Goal: Complete application form: Complete application form

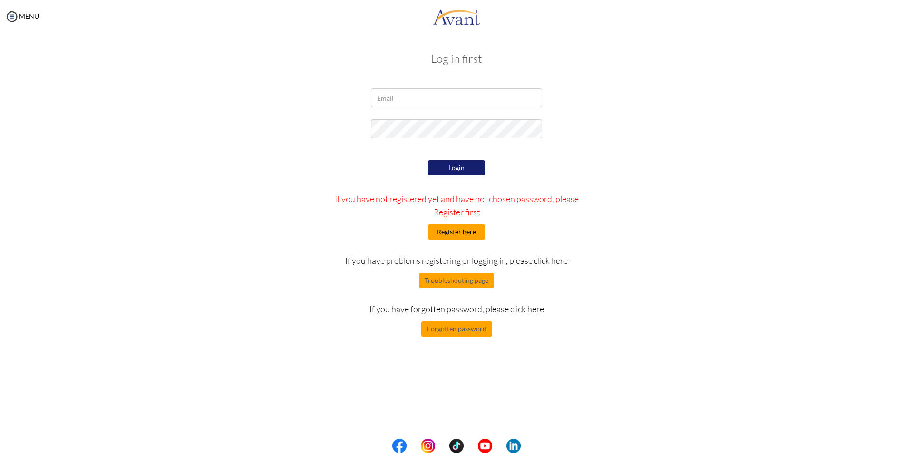
click at [475, 230] on button "Register here" at bounding box center [456, 231] width 57 height 15
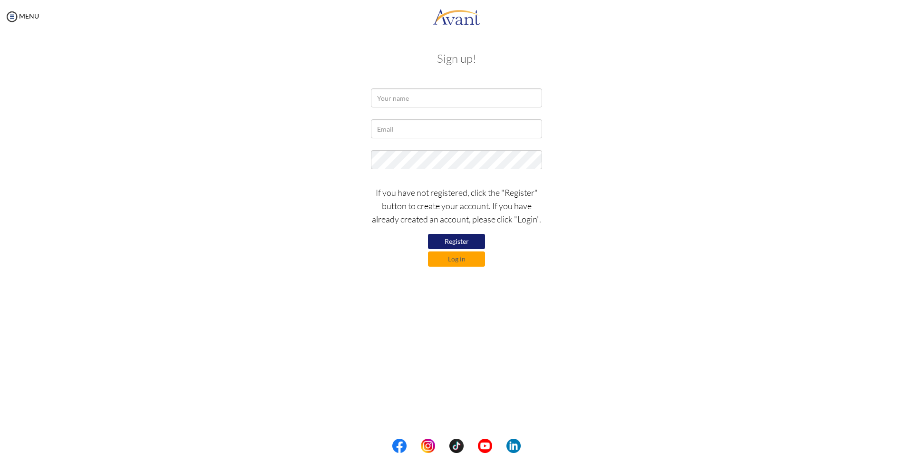
click at [466, 244] on button "Register" at bounding box center [456, 241] width 57 height 15
click at [411, 108] on div at bounding box center [456, 100] width 185 height 24
click at [409, 98] on input "text" at bounding box center [456, 97] width 171 height 19
type input "Ma. Carmela Jean Cuartero"
click at [408, 128] on input "text" at bounding box center [456, 128] width 171 height 19
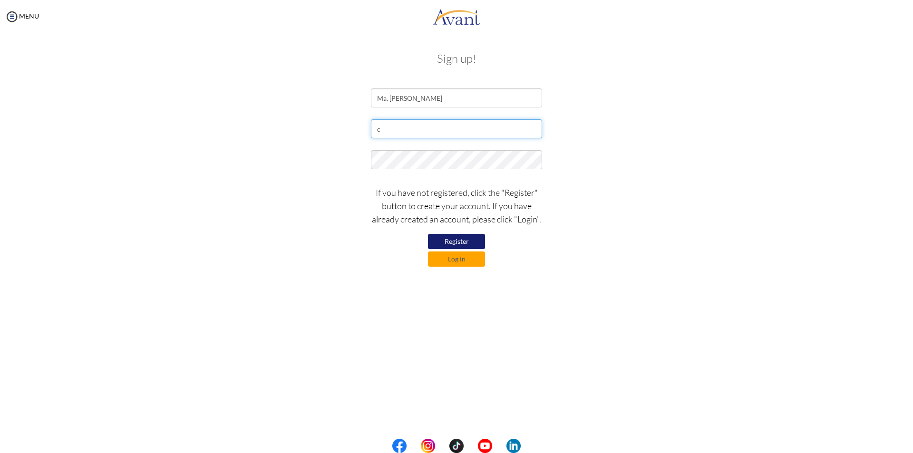
type input "camille072791@gmail.com"
click at [460, 244] on button "Register" at bounding box center [456, 241] width 57 height 15
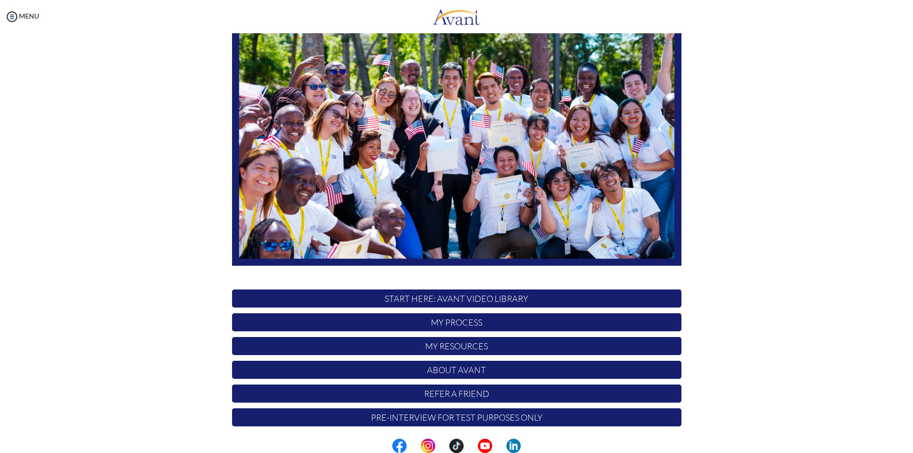
scroll to position [75, 0]
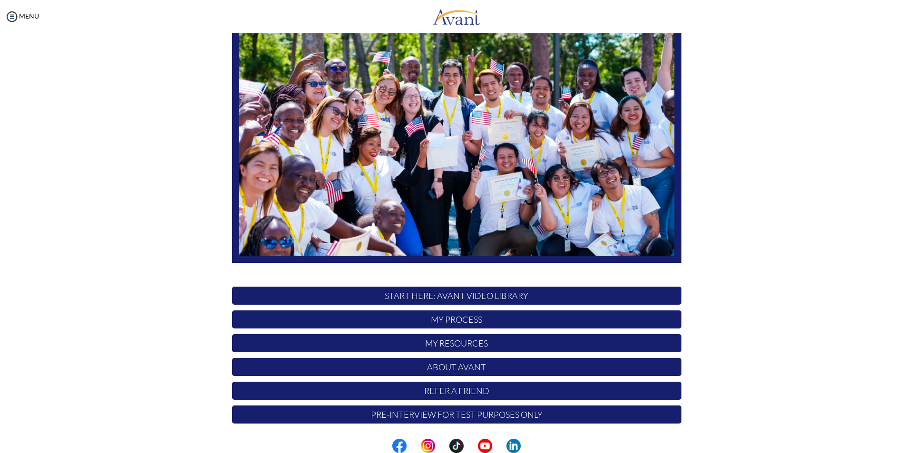
click at [465, 323] on p "My Process" at bounding box center [456, 320] width 449 height 18
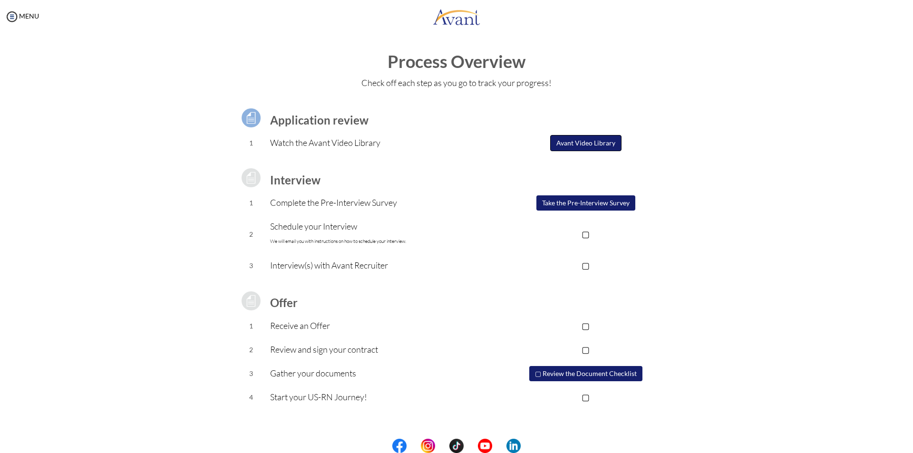
click at [600, 144] on button "Avant Video Library" at bounding box center [585, 143] width 71 height 16
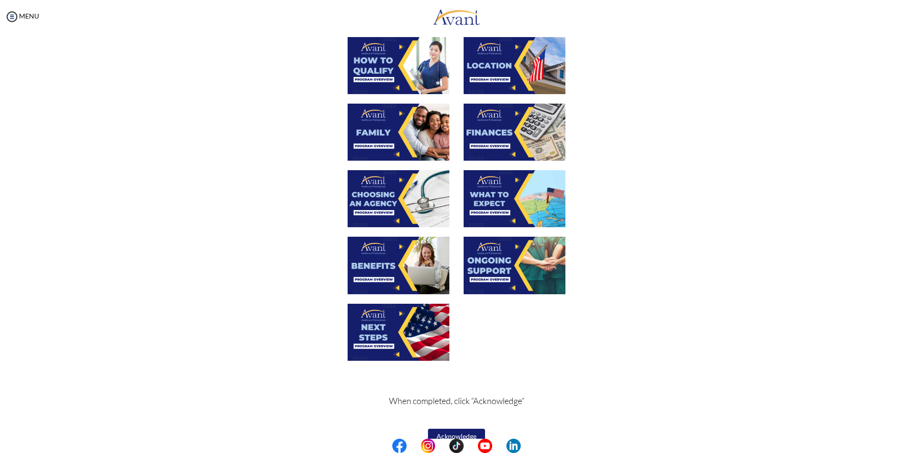
scroll to position [201, 0]
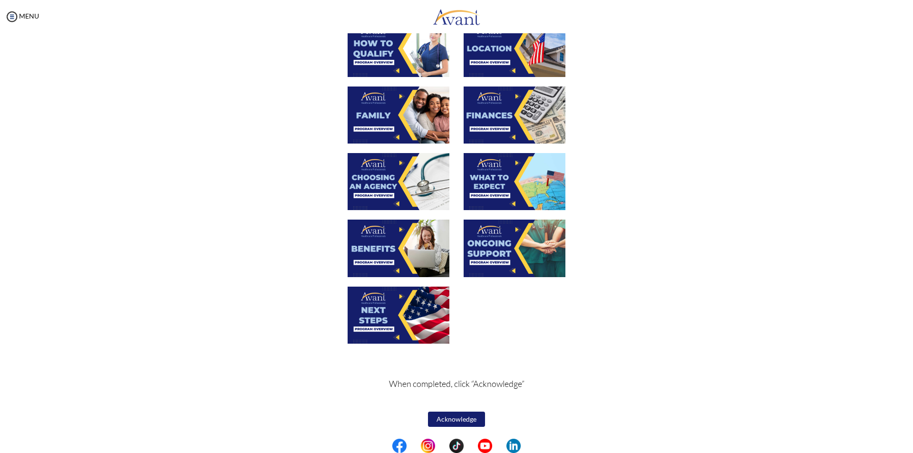
click at [465, 423] on button "Acknowledge" at bounding box center [456, 419] width 57 height 15
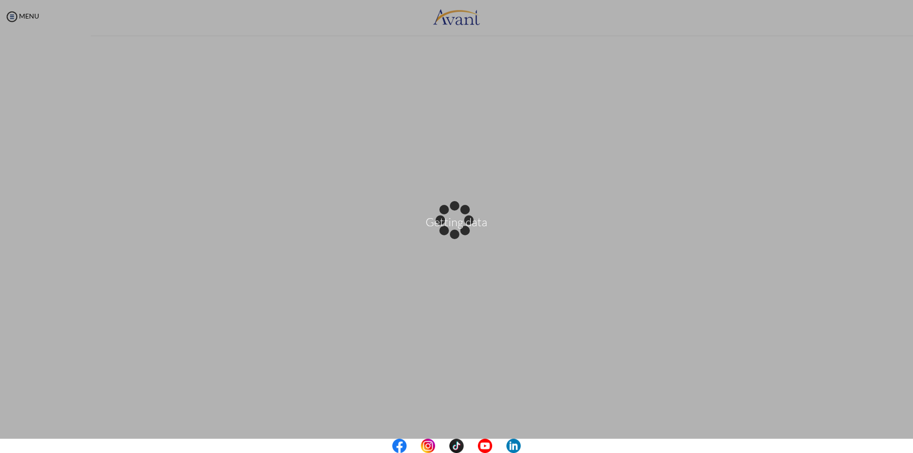
scroll to position [0, 0]
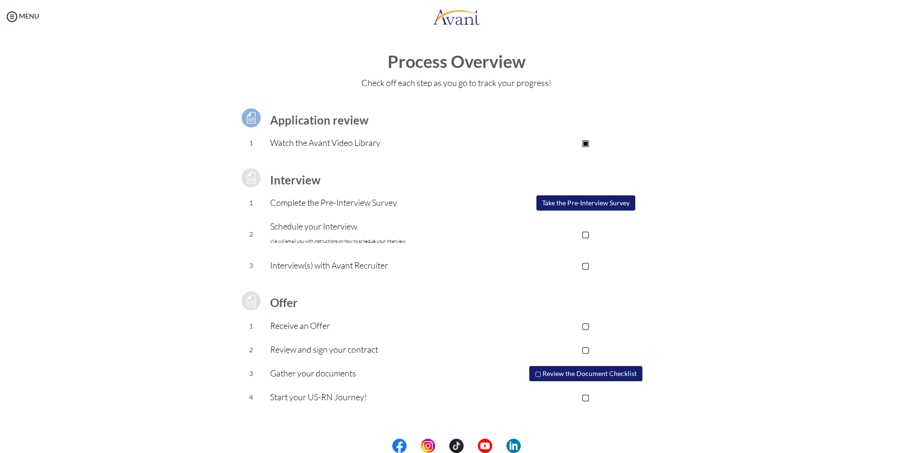
click at [582, 200] on button "Take the Pre-Interview Survey" at bounding box center [585, 202] width 99 height 15
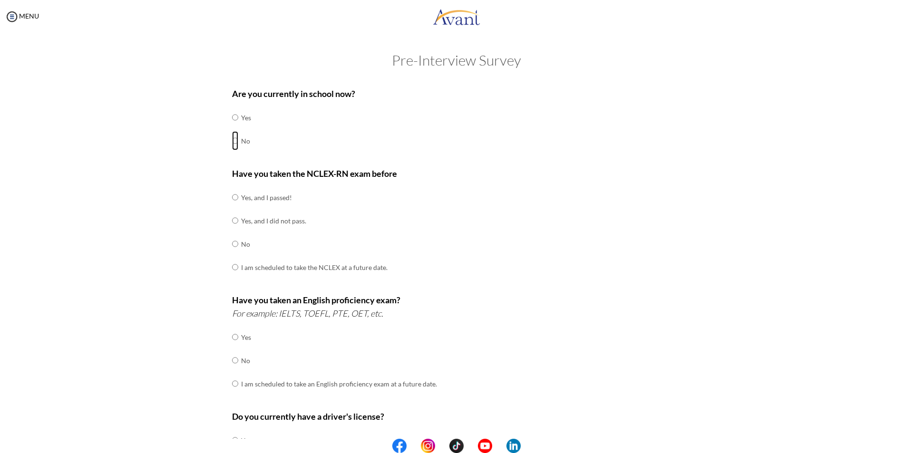
click at [233, 127] on input "radio" at bounding box center [235, 117] width 6 height 19
radio input "true"
click at [232, 200] on input "radio" at bounding box center [235, 197] width 6 height 19
radio input "true"
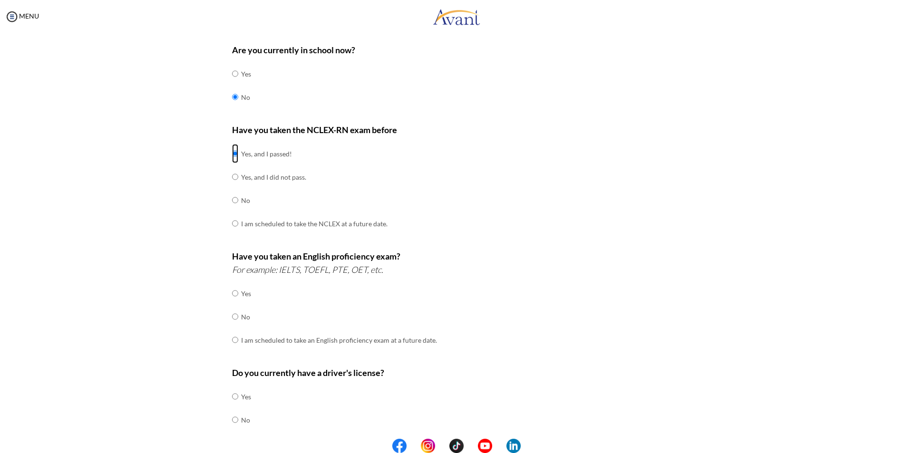
scroll to position [95, 0]
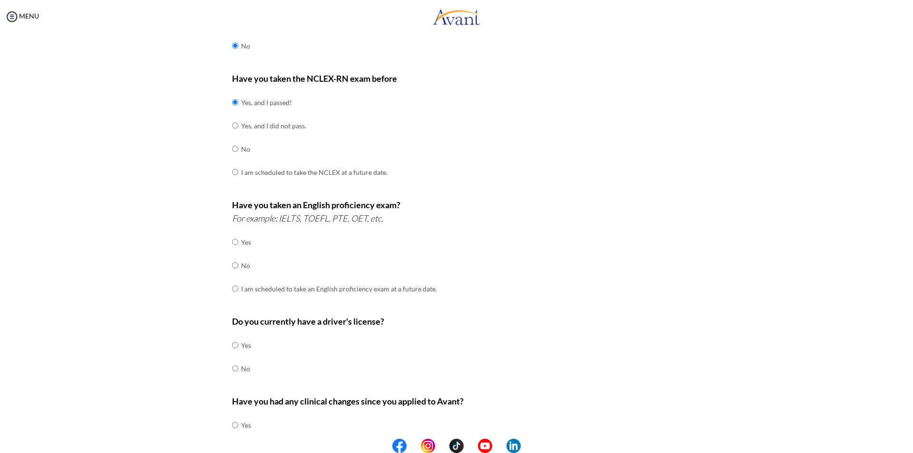
click at [238, 265] on td at bounding box center [239, 265] width 3 height 23
click at [233, 252] on input "radio" at bounding box center [235, 242] width 6 height 19
radio input "true"
click at [234, 355] on input "radio" at bounding box center [235, 345] width 6 height 19
radio input "true"
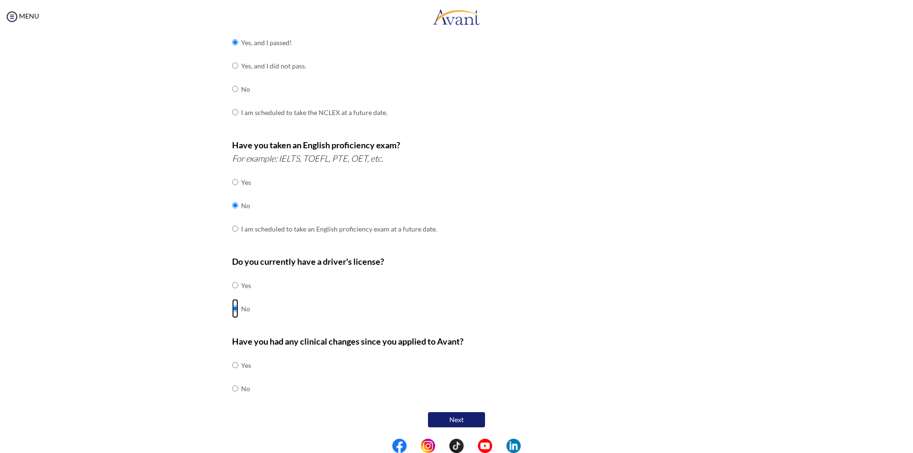
scroll to position [155, 0]
click at [232, 374] on input "radio" at bounding box center [235, 364] width 6 height 19
radio input "true"
click at [473, 423] on button "Next" at bounding box center [456, 419] width 57 height 15
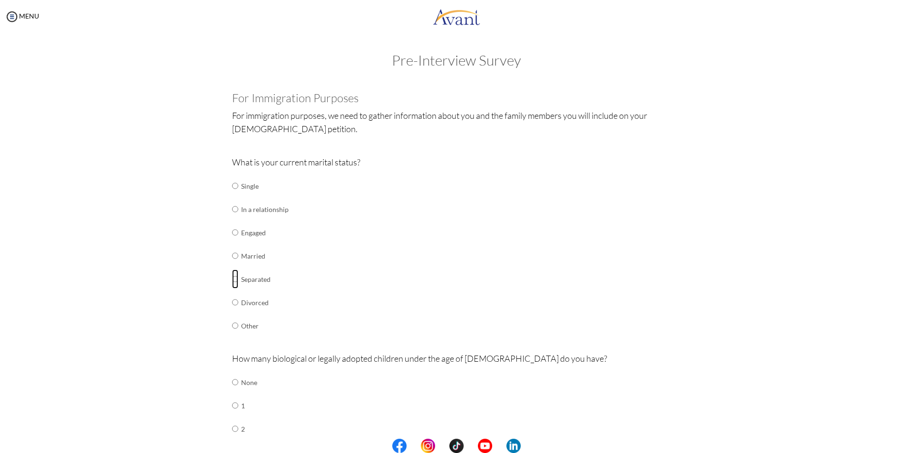
click at [233, 195] on input "radio" at bounding box center [235, 185] width 6 height 19
radio input "true"
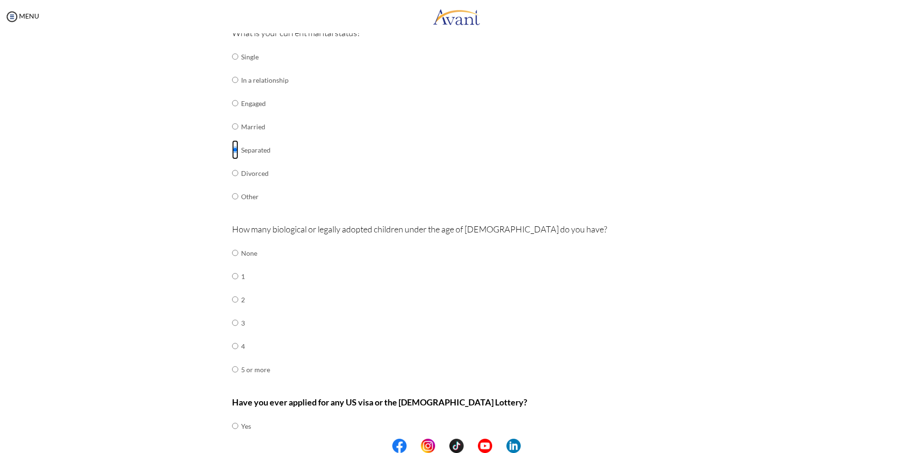
scroll to position [143, 0]
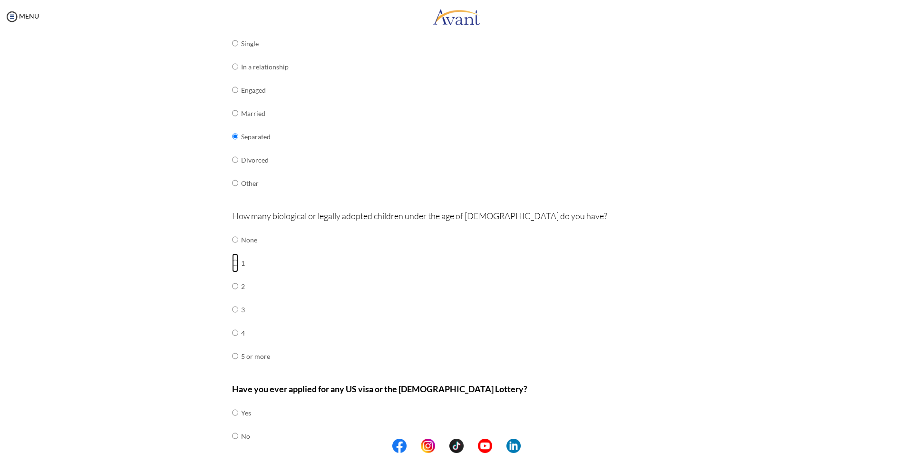
click at [232, 249] on input "radio" at bounding box center [235, 239] width 6 height 19
radio input "true"
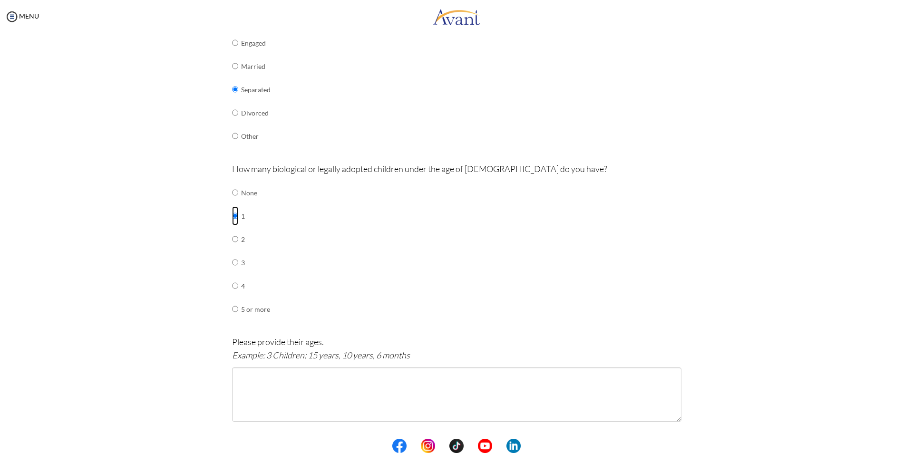
scroll to position [190, 0]
click at [234, 202] on input "radio" at bounding box center [235, 192] width 6 height 19
radio input "true"
click at [233, 202] on input "radio" at bounding box center [235, 192] width 6 height 19
radio input "true"
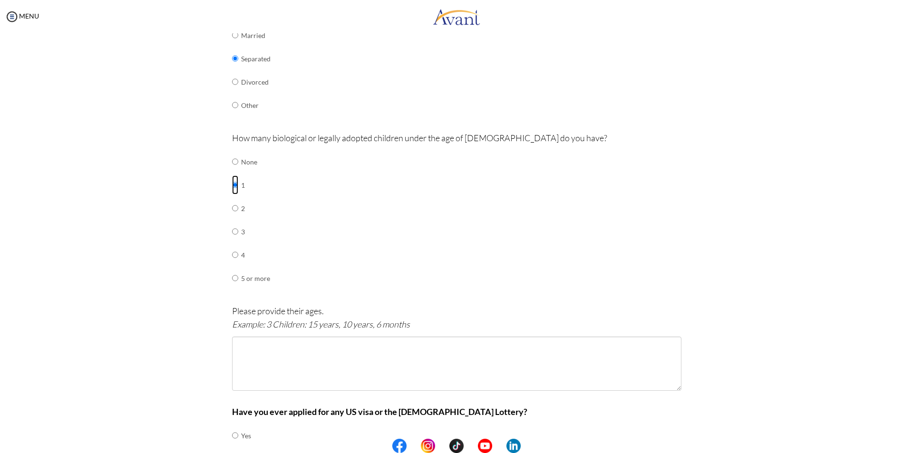
scroll to position [238, 0]
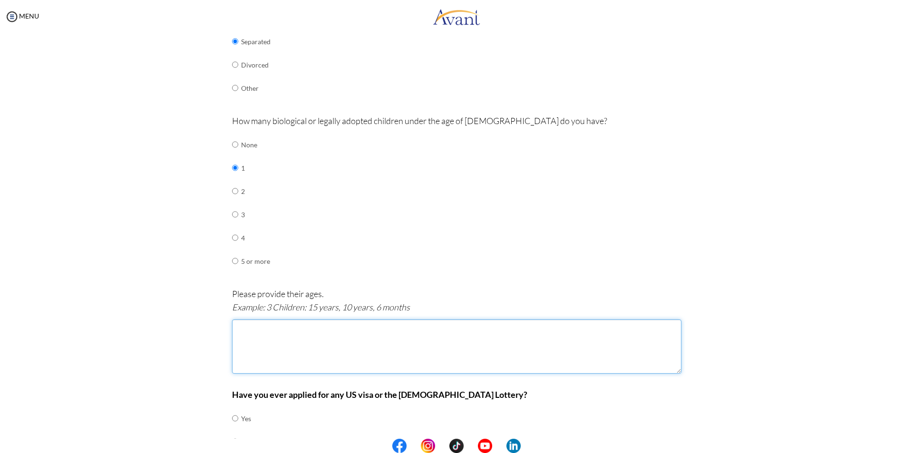
click at [407, 349] on textarea at bounding box center [456, 347] width 449 height 54
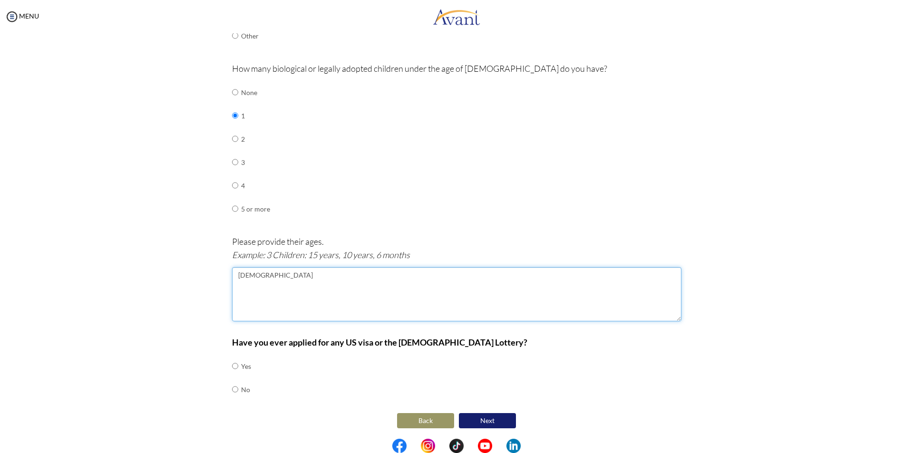
scroll to position [291, 0]
type textarea "[DEMOGRAPHIC_DATA]"
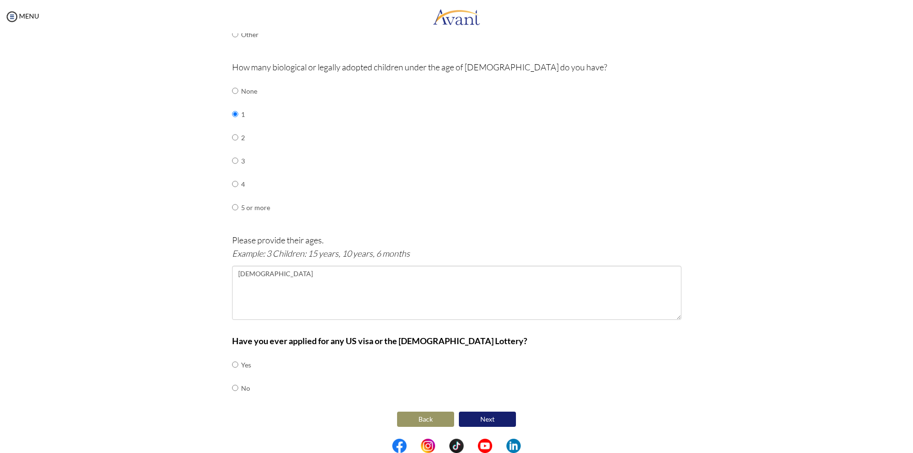
click at [241, 388] on td "No" at bounding box center [246, 388] width 10 height 23
click at [226, 391] on div "Are you currently in school now? Yes No Have you taken the NCLEX-RN exam before…" at bounding box center [457, 110] width 464 height 639
click at [232, 374] on input "radio" at bounding box center [235, 364] width 6 height 19
radio input "true"
click at [500, 416] on button "Next" at bounding box center [487, 419] width 57 height 15
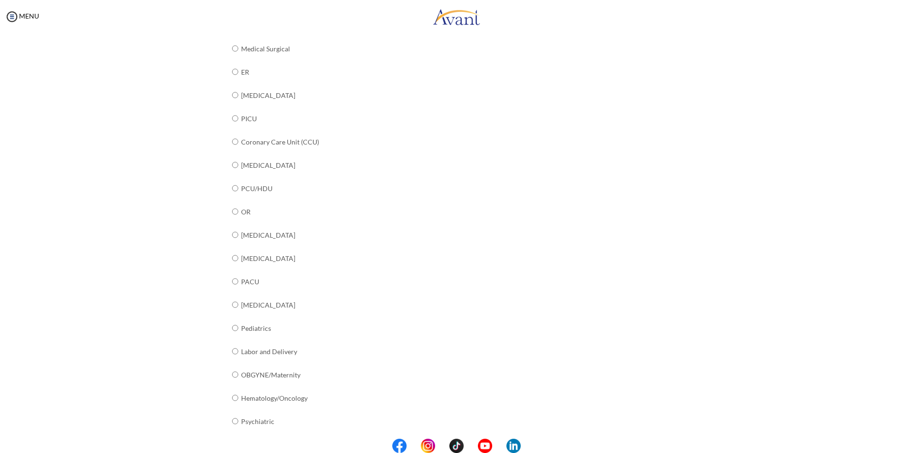
scroll to position [142, 0]
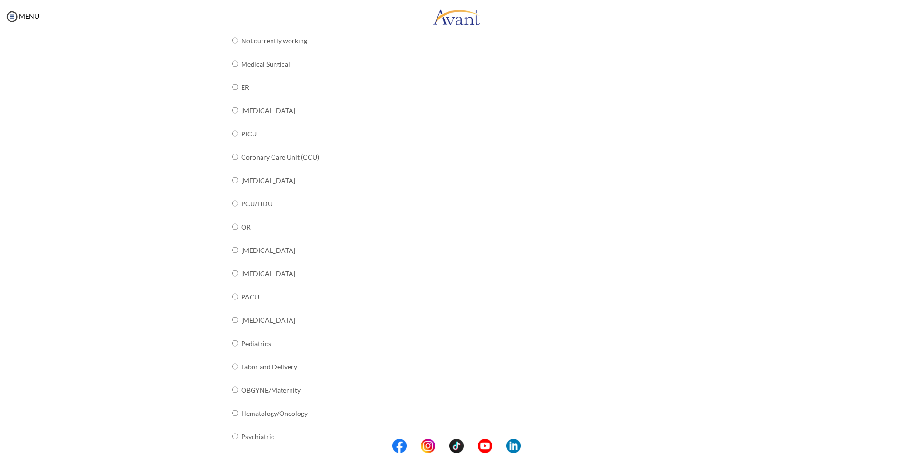
click at [238, 88] on td at bounding box center [239, 87] width 3 height 23
click at [232, 50] on input "radio" at bounding box center [235, 40] width 6 height 19
radio input "true"
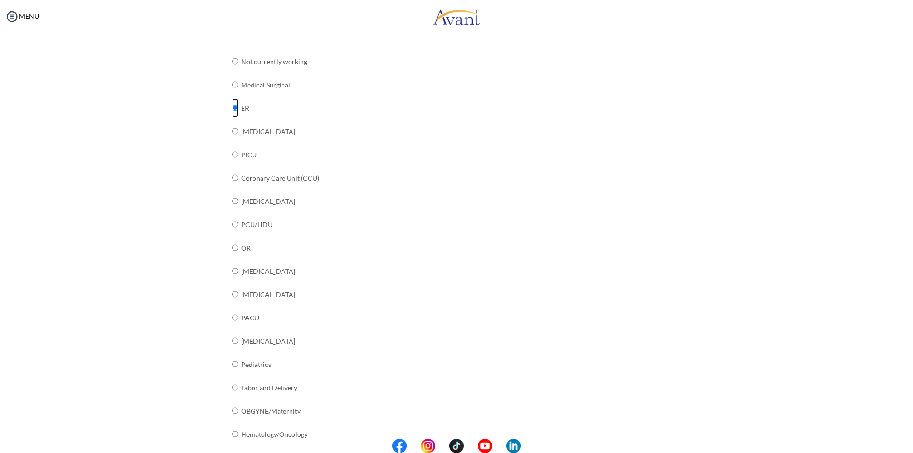
scroll to position [237, 0]
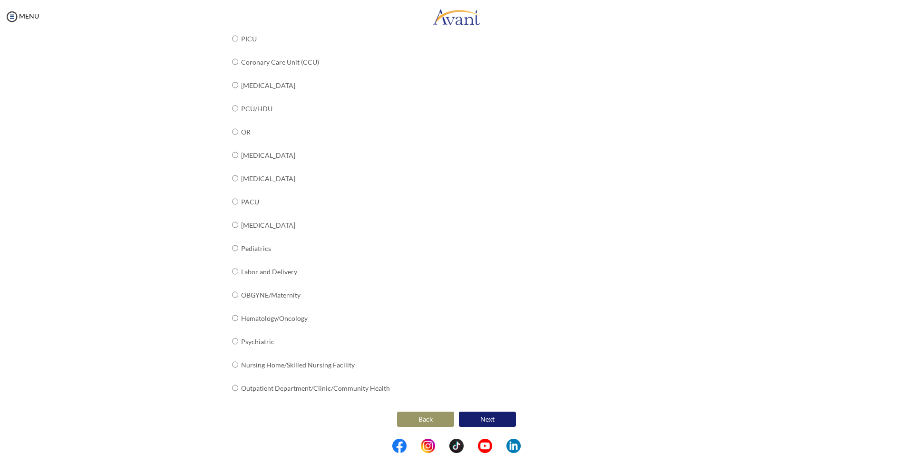
click at [496, 415] on button "Next" at bounding box center [487, 419] width 57 height 15
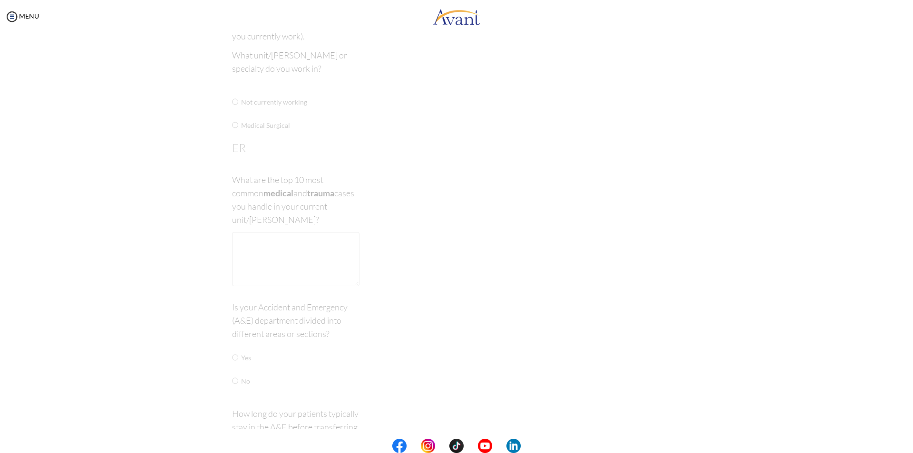
scroll to position [19, 0]
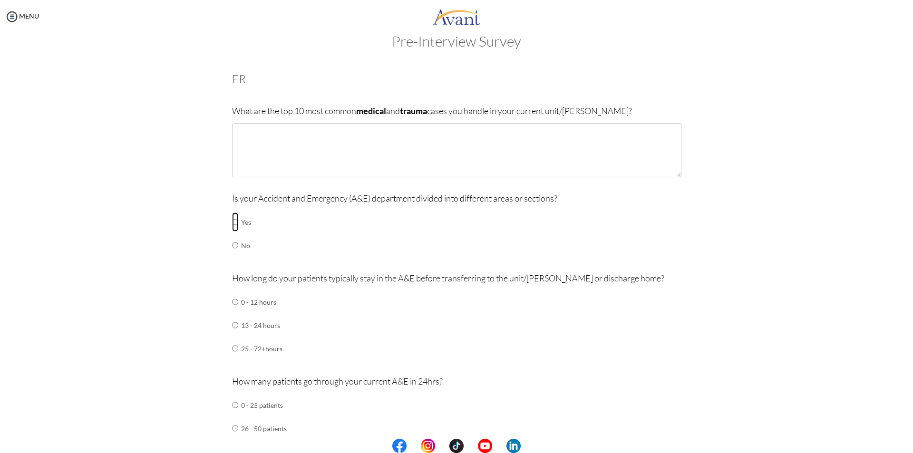
click at [232, 224] on input "radio" at bounding box center [235, 222] width 6 height 19
radio input "true"
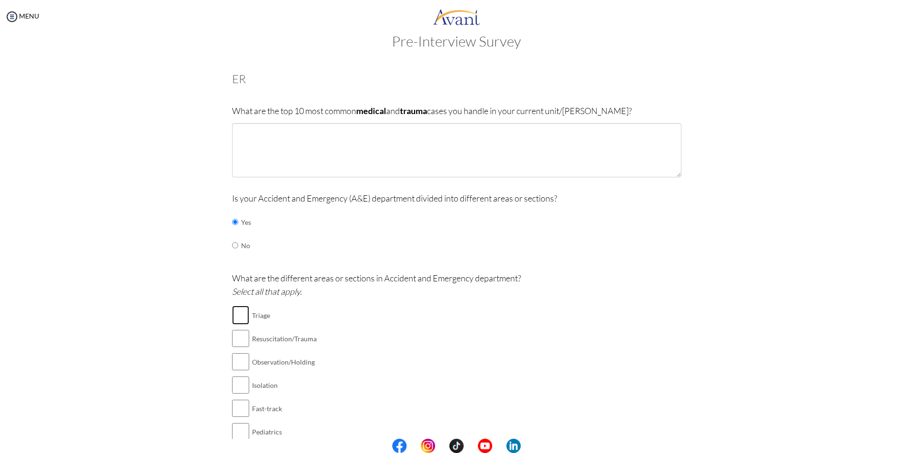
click at [236, 314] on input "checkbox" at bounding box center [240, 315] width 17 height 19
checkbox input "true"
click at [235, 343] on input "checkbox" at bounding box center [240, 338] width 17 height 19
checkbox input "true"
click at [233, 377] on input "checkbox" at bounding box center [240, 385] width 17 height 19
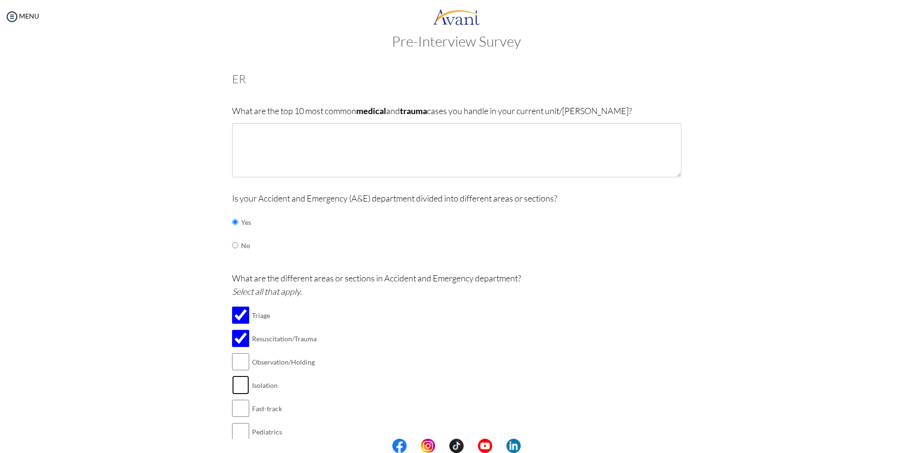
checkbox input "true"
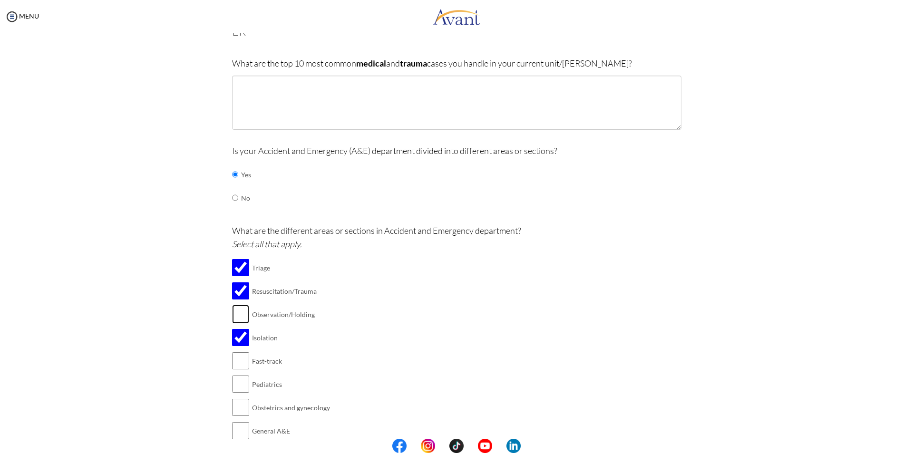
click at [232, 323] on input "checkbox" at bounding box center [240, 314] width 17 height 19
checkbox input "true"
click at [234, 361] on input "checkbox" at bounding box center [240, 360] width 17 height 19
checkbox input "true"
click at [241, 383] on input "checkbox" at bounding box center [240, 384] width 17 height 19
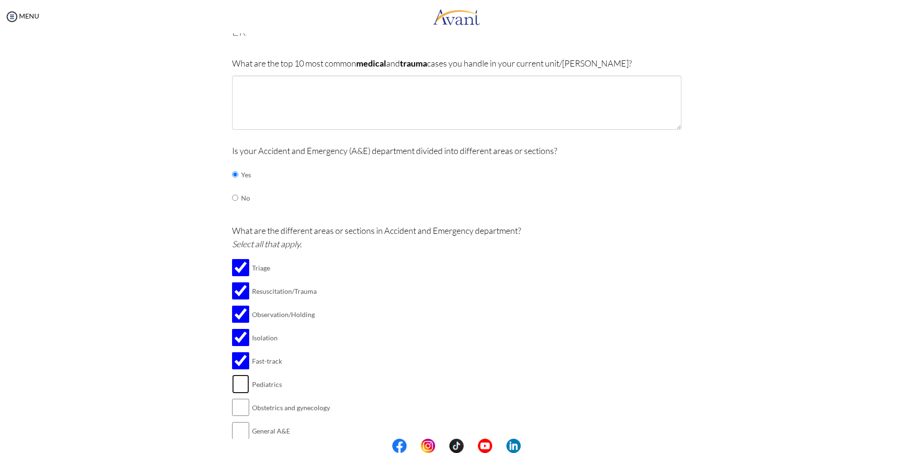
checkbox input "true"
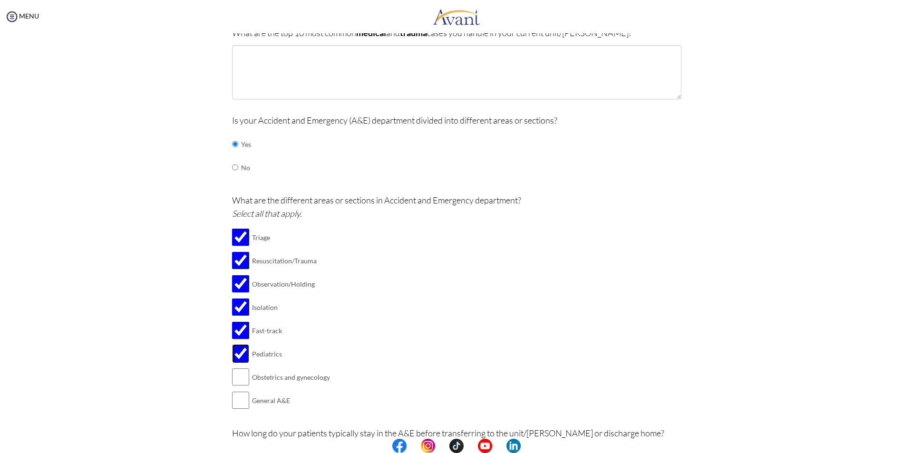
scroll to position [114, 0]
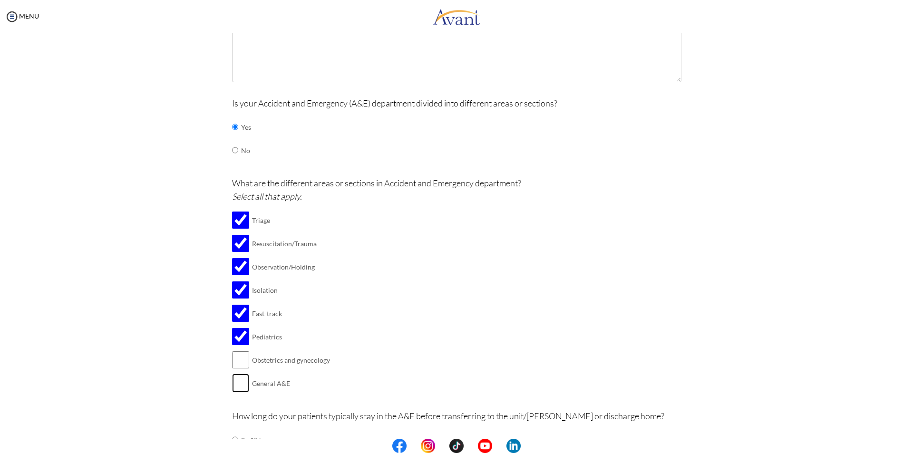
click at [240, 382] on input "checkbox" at bounding box center [240, 383] width 17 height 19
checkbox input "true"
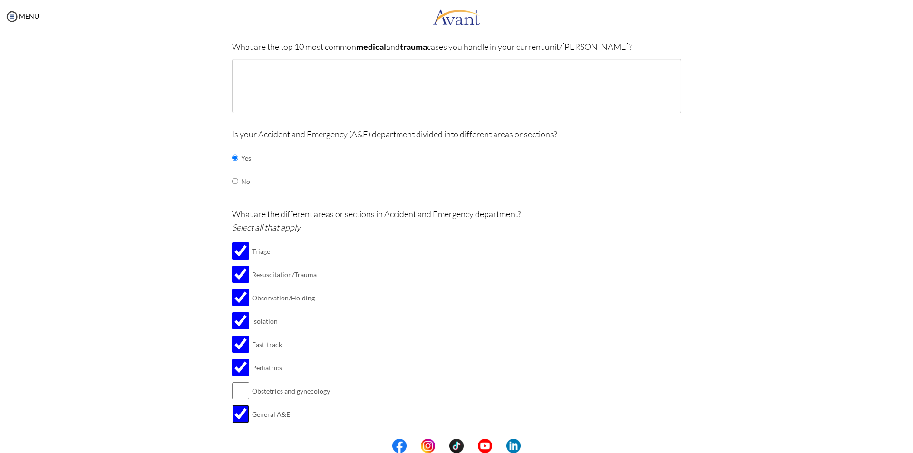
scroll to position [67, 0]
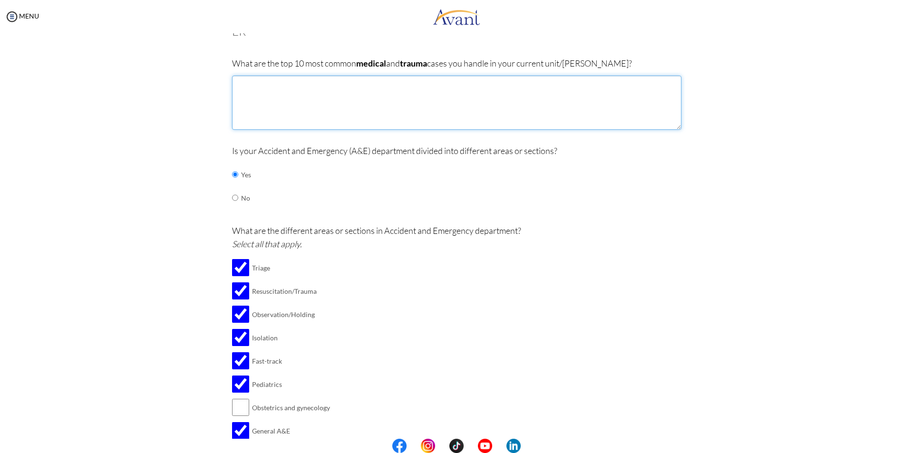
click at [361, 103] on textarea at bounding box center [456, 103] width 449 height 54
type textarea "R"
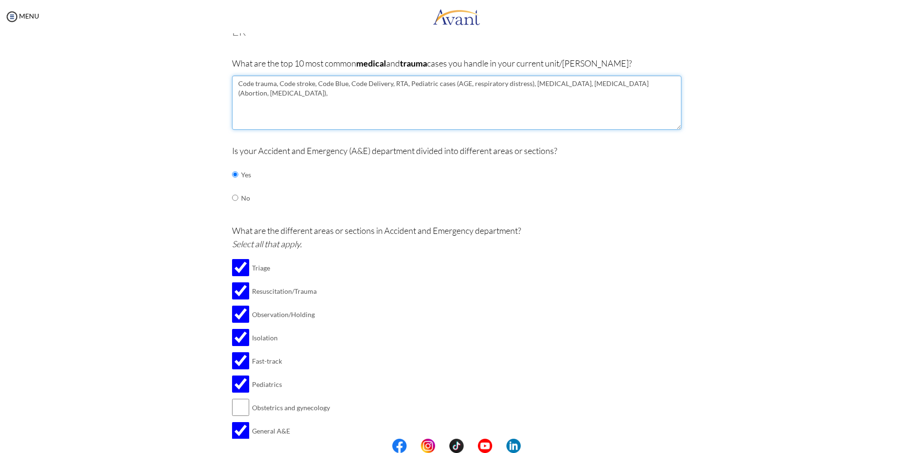
click at [389, 86] on textarea "Code trauma, Code stroke, Code Blue, Code Delivery, RTA, Pediatric cases (AGE, …" at bounding box center [456, 103] width 449 height 54
click at [669, 82] on textarea "Code trauma, Code stroke, Code Blue, Code Delivery, RTA, Pediatric cases (AGE, …" at bounding box center [456, 103] width 449 height 54
click at [242, 94] on textarea "Code trauma, Code stroke, Code Blue, Code Delivery, RTA, Pediatric cases (AGE, …" at bounding box center [456, 103] width 449 height 54
click at [322, 91] on textarea "Code trauma, Code stroke, Code Blue, Code Delivery, RTA, Pediatric cases (AGE, …" at bounding box center [456, 103] width 449 height 54
click at [343, 92] on textarea "Code trauma, Code stroke, Code Blue, Code Delivery, RTA, Pediatric cases (AGE, …" at bounding box center [456, 103] width 449 height 54
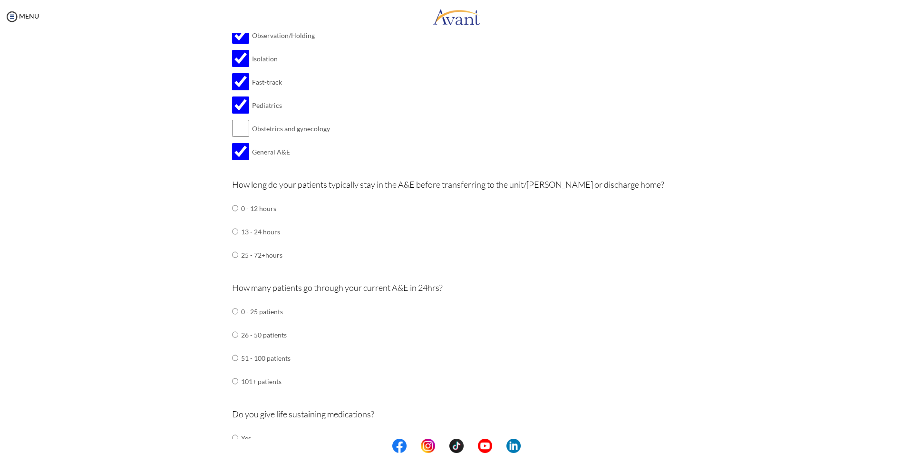
scroll to position [399, 0]
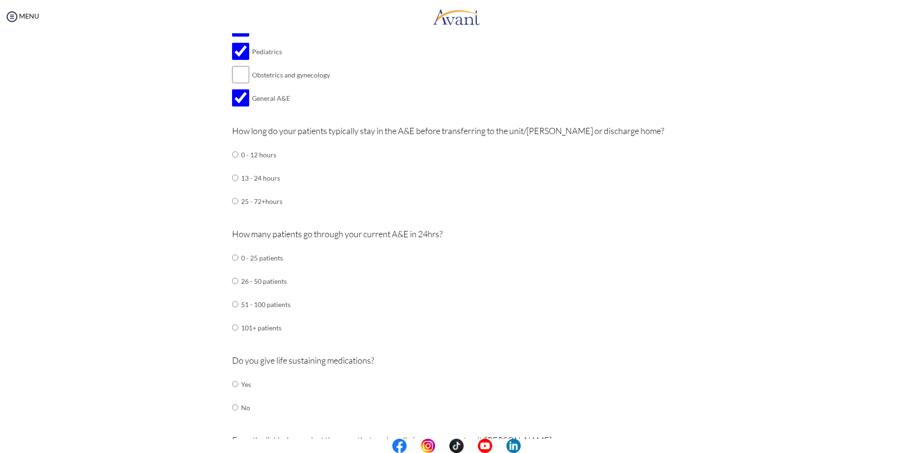
type textarea "Code trauma, Code stroke, Code Blue, Code Delivery, RTA, Pediatric cases (AGE, …"
drag, startPoint x: 239, startPoint y: 134, endPoint x: 427, endPoint y: 131, distance: 187.4
click at [427, 131] on p "How long do your patients typically stay in the A&E before transferring to the …" at bounding box center [456, 130] width 449 height 13
click at [381, 184] on div "How long do your patients typically stay in the A&E before transferring to the …" at bounding box center [456, 173] width 449 height 98
click at [227, 153] on div "Are you currently in school now? Yes No Have you taken the NCLEX-RN exam before…" at bounding box center [457, 324] width 464 height 1282
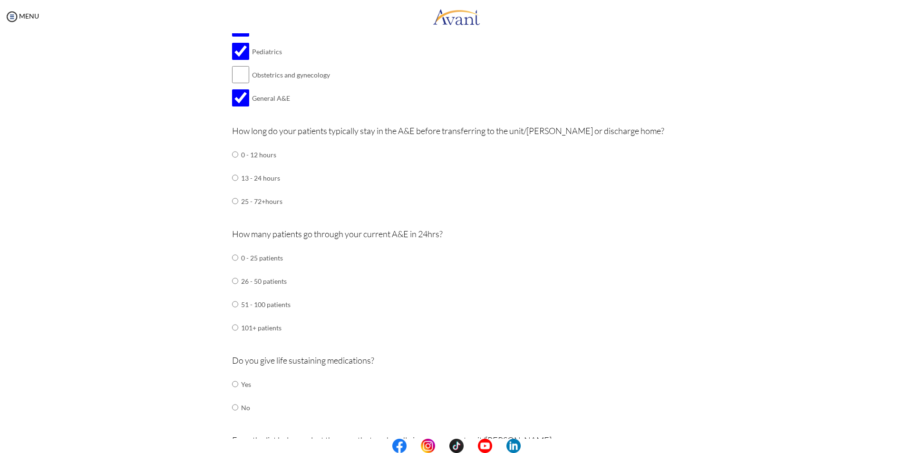
click at [238, 156] on td at bounding box center [239, 154] width 3 height 23
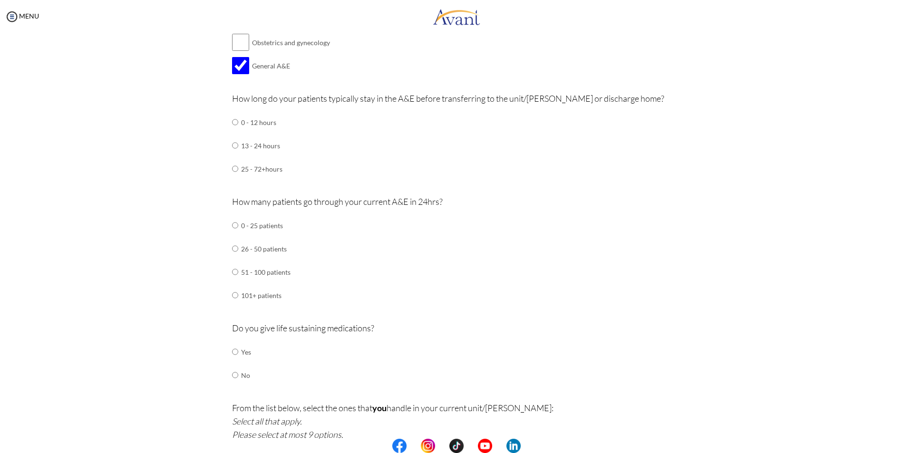
scroll to position [447, 0]
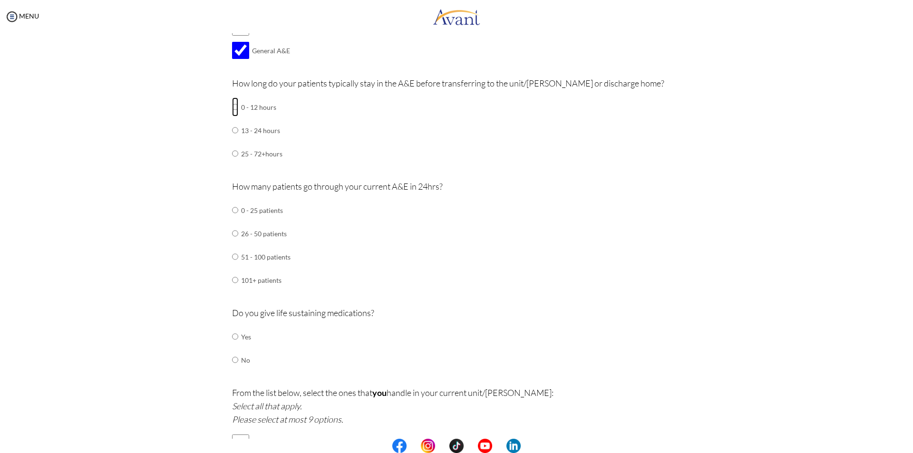
click at [232, 103] on input "radio" at bounding box center [235, 106] width 6 height 19
radio input "true"
click at [232, 220] on input "radio" at bounding box center [235, 210] width 6 height 19
radio input "true"
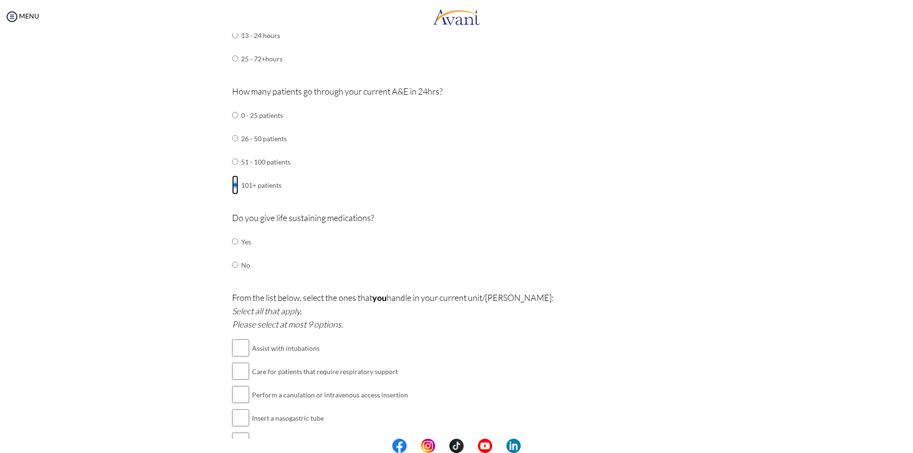
scroll to position [590, 0]
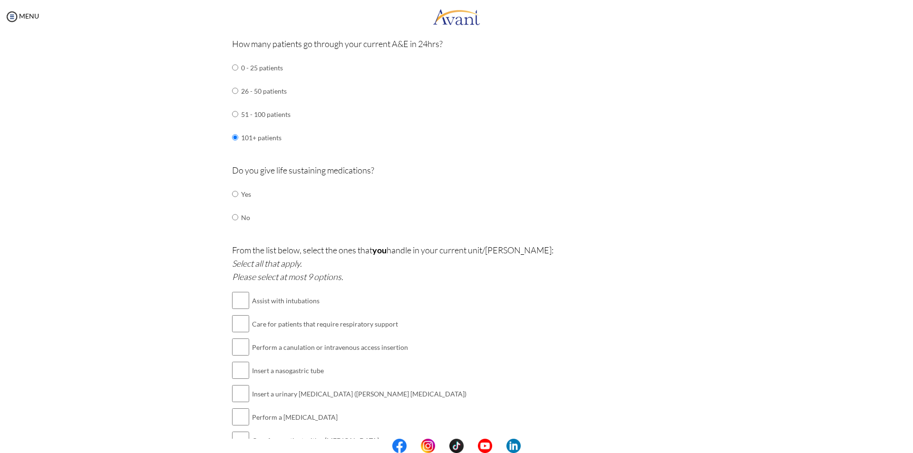
click at [241, 193] on td "Yes" at bounding box center [246, 194] width 10 height 23
click at [232, 195] on input "radio" at bounding box center [235, 193] width 6 height 19
radio input "true"
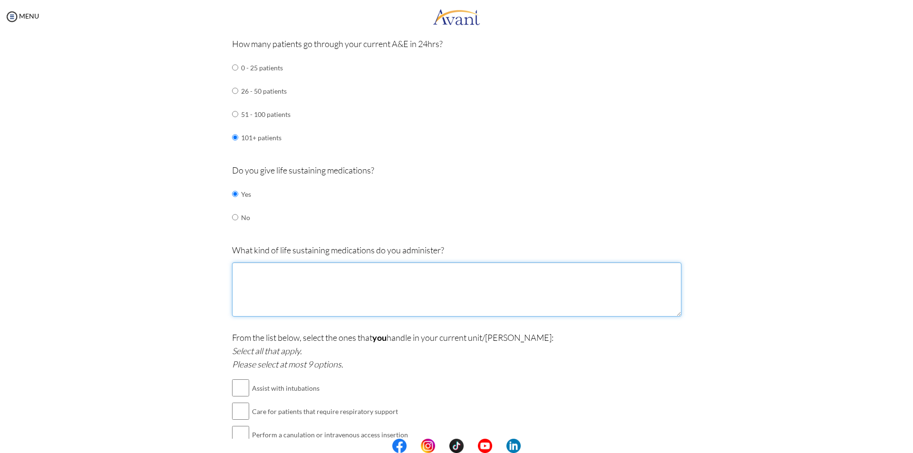
click at [433, 301] on textarea at bounding box center [456, 289] width 449 height 54
click at [270, 269] on textarea "All kinds of medication during code blue and some critical cases" at bounding box center [456, 289] width 449 height 54
click at [389, 289] on textarea "All kinds of life sustaining medication during code blue and some critical cases" at bounding box center [456, 289] width 449 height 54
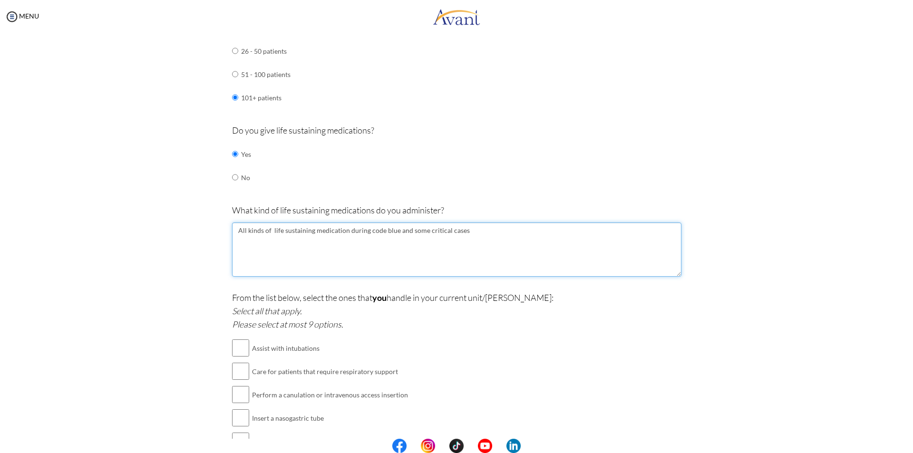
scroll to position [685, 0]
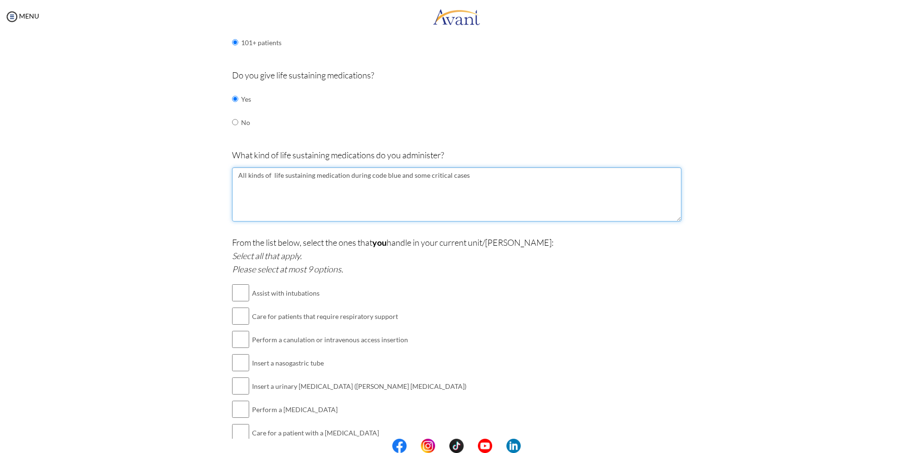
type textarea "All kinds of life sustaining medication during code blue and some critical cases"
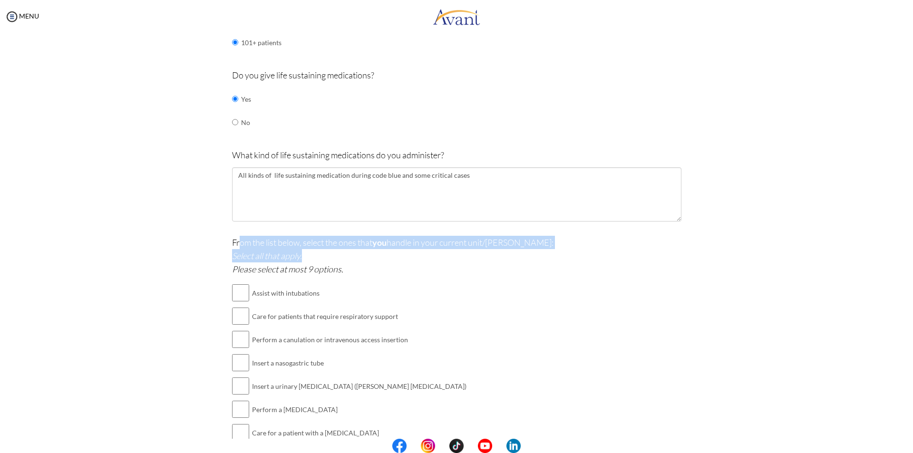
drag, startPoint x: 238, startPoint y: 243, endPoint x: 375, endPoint y: 250, distance: 137.2
click at [375, 250] on p "From the list below, select the ones that you handle in your current unit/[PERS…" at bounding box center [456, 256] width 449 height 40
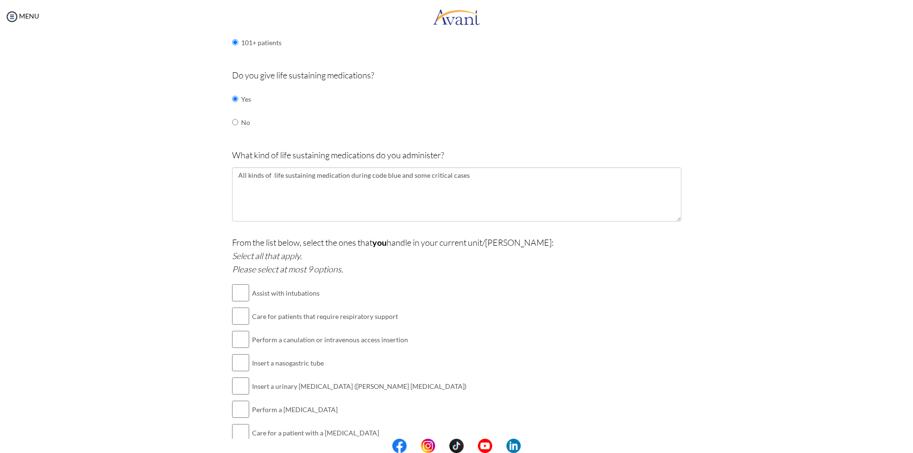
click at [408, 273] on p "From the list below, select the ones that you handle in your current unit/[PERS…" at bounding box center [456, 256] width 449 height 40
drag, startPoint x: 243, startPoint y: 243, endPoint x: 315, endPoint y: 242, distance: 71.3
click at [315, 242] on p "From the list below, select the ones that you handle in your current unit/[PERS…" at bounding box center [456, 256] width 449 height 40
click at [456, 304] on div "From the list below, select the ones that you handle in your current unit/[PERS…" at bounding box center [456, 380] width 449 height 288
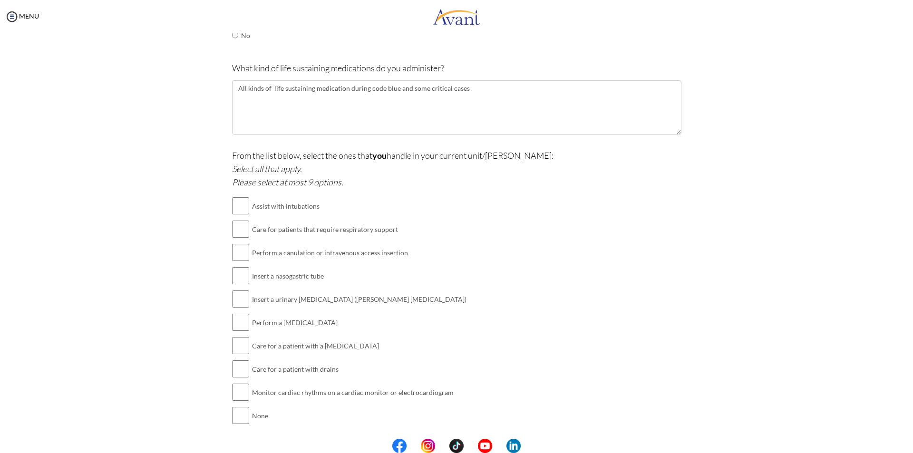
scroll to position [780, 0]
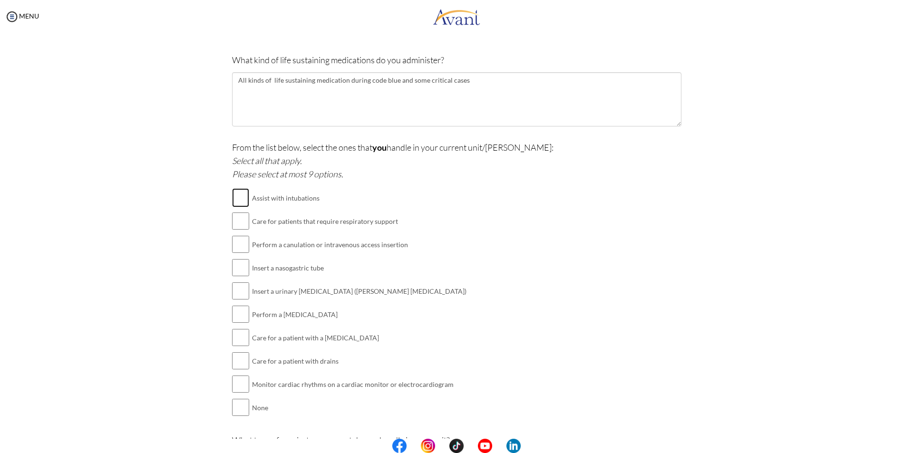
click at [232, 199] on input "checkbox" at bounding box center [240, 197] width 17 height 19
checkbox input "true"
click at [232, 215] on input "checkbox" at bounding box center [240, 221] width 17 height 19
checkbox input "true"
click at [245, 252] on input "checkbox" at bounding box center [240, 244] width 17 height 19
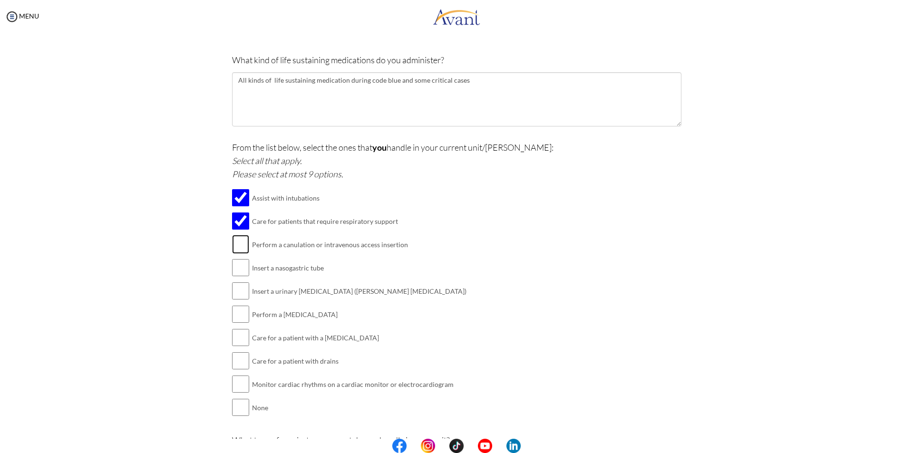
checkbox input "true"
click at [238, 266] on input "checkbox" at bounding box center [240, 267] width 17 height 19
checkbox input "true"
click at [237, 305] on input "checkbox" at bounding box center [240, 314] width 17 height 19
checkbox input "true"
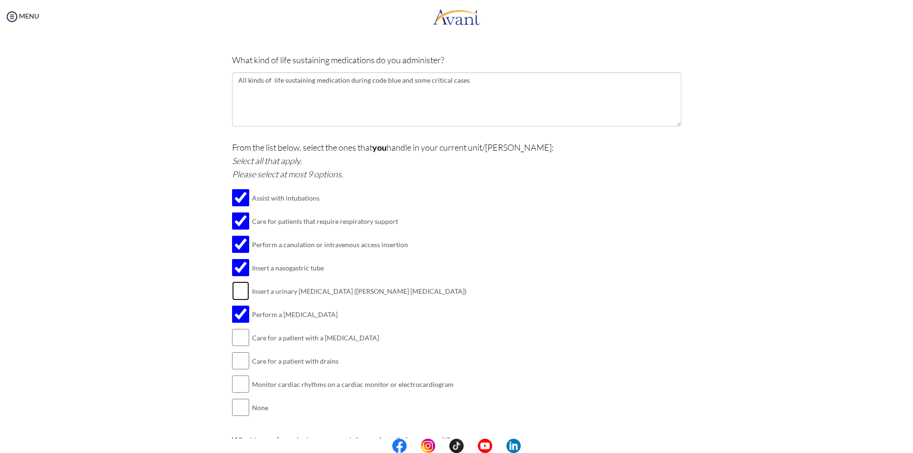
click at [237, 298] on input "checkbox" at bounding box center [240, 291] width 17 height 19
checkbox input "true"
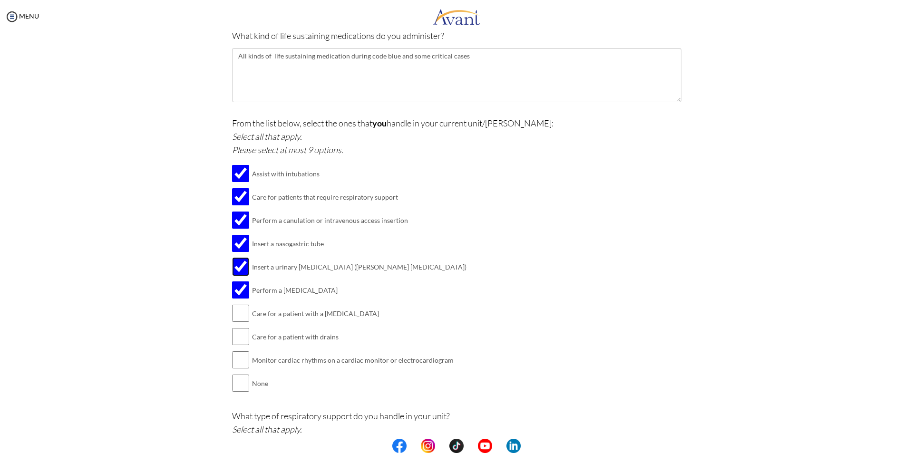
scroll to position [827, 0]
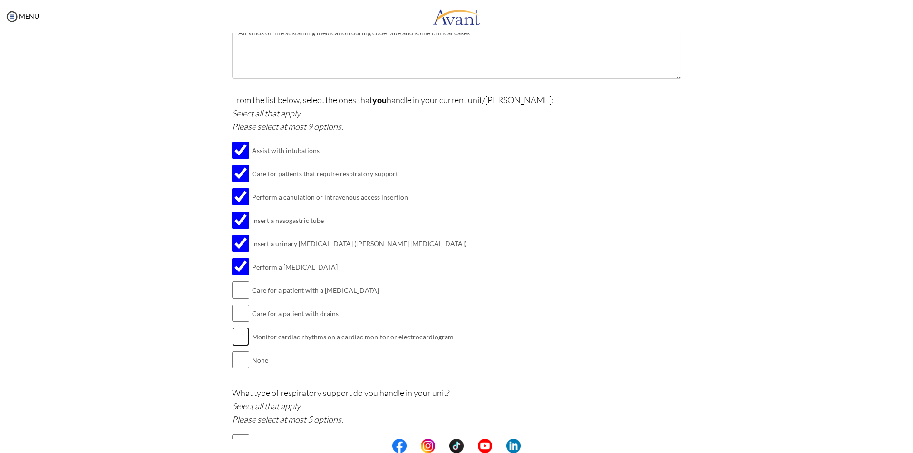
click at [239, 342] on input "checkbox" at bounding box center [240, 336] width 17 height 19
checkbox input "true"
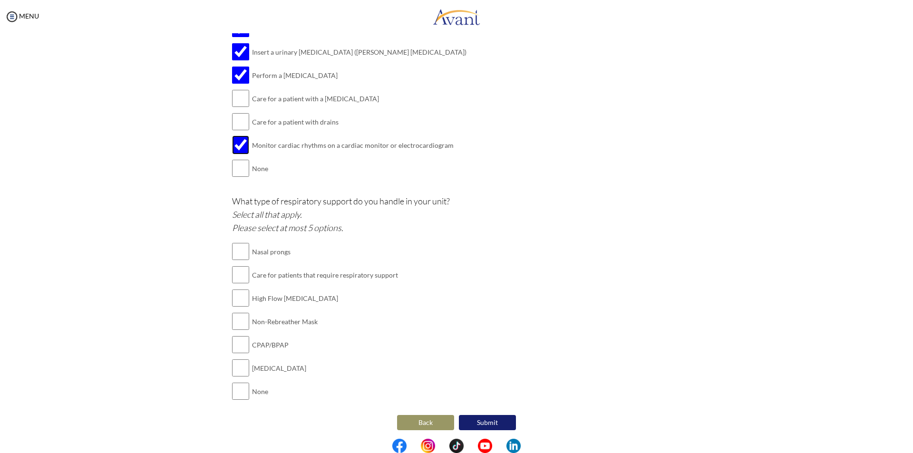
scroll to position [1022, 0]
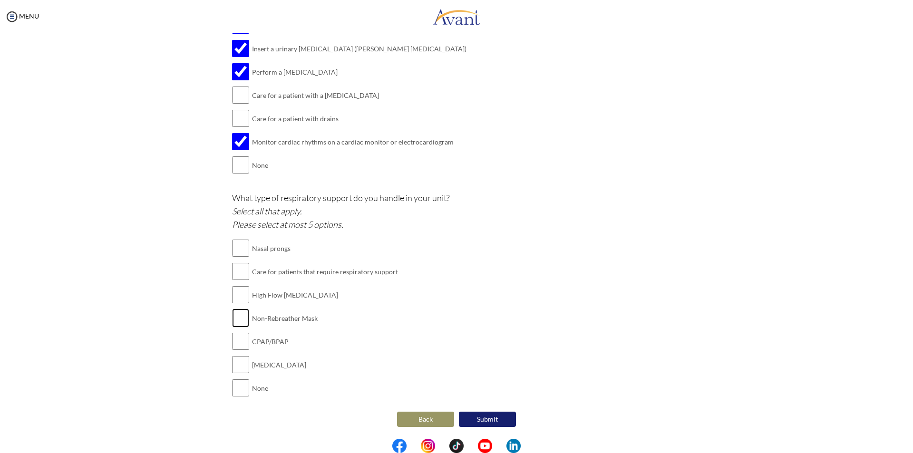
click at [243, 319] on input "checkbox" at bounding box center [240, 318] width 17 height 19
checkbox input "true"
click at [252, 342] on td "CPAP/BPAP" at bounding box center [325, 341] width 146 height 23
click at [240, 340] on input "checkbox" at bounding box center [240, 341] width 17 height 19
checkbox input "true"
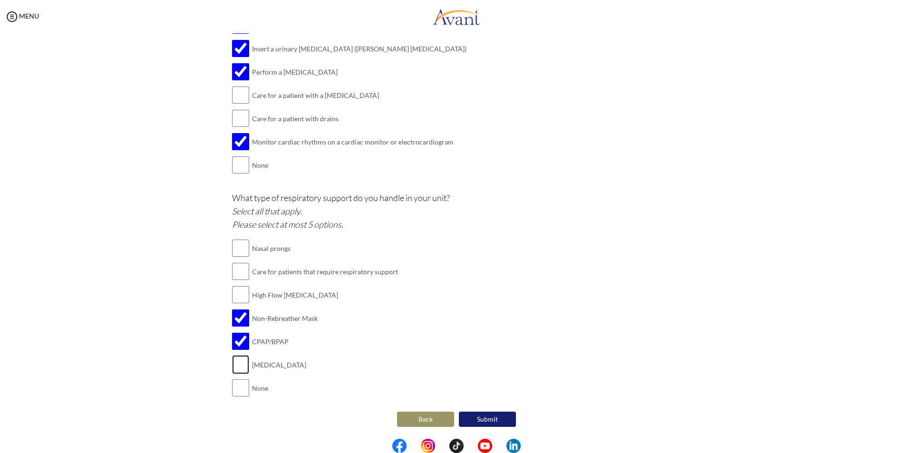
click at [233, 367] on input "checkbox" at bounding box center [240, 364] width 17 height 19
checkbox input "true"
click at [236, 292] on input "checkbox" at bounding box center [240, 294] width 17 height 19
checkbox input "true"
click at [237, 269] on input "checkbox" at bounding box center [240, 271] width 17 height 19
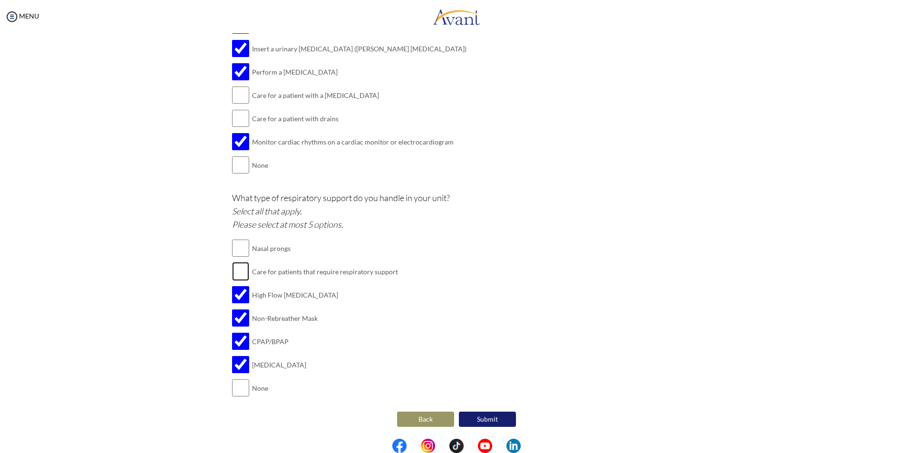
checkbox input "true"
click at [240, 286] on input "checkbox" at bounding box center [240, 294] width 17 height 19
checkbox input "false"
click at [237, 252] on input "checkbox" at bounding box center [240, 248] width 17 height 19
checkbox input "true"
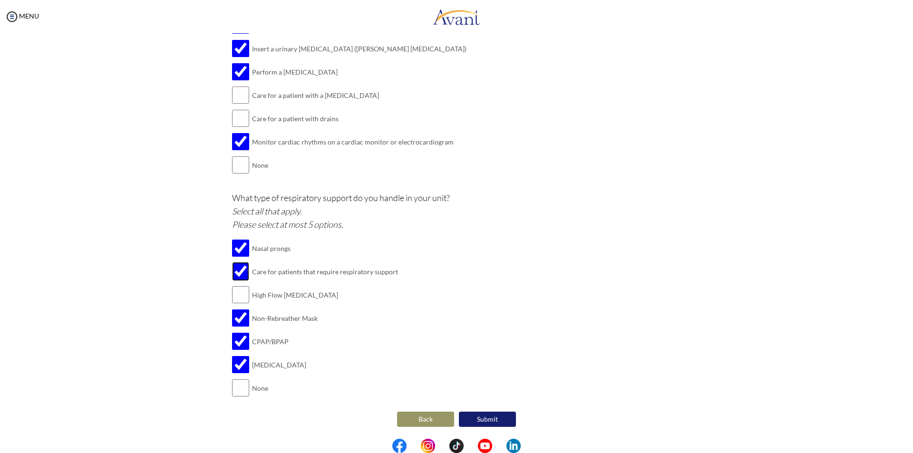
click at [235, 271] on input "checkbox" at bounding box center [240, 271] width 17 height 19
checkbox input "false"
click at [498, 420] on button "Submit" at bounding box center [487, 419] width 57 height 15
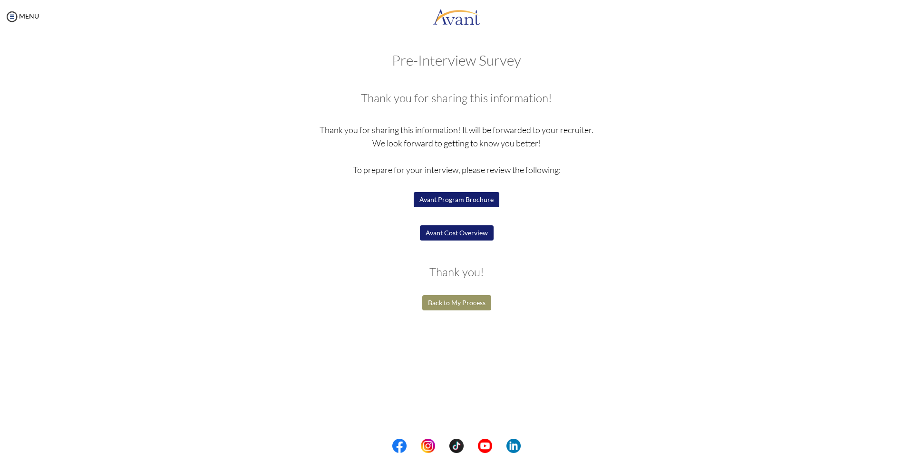
click at [495, 196] on button "Avant Program Brochure" at bounding box center [457, 199] width 86 height 15
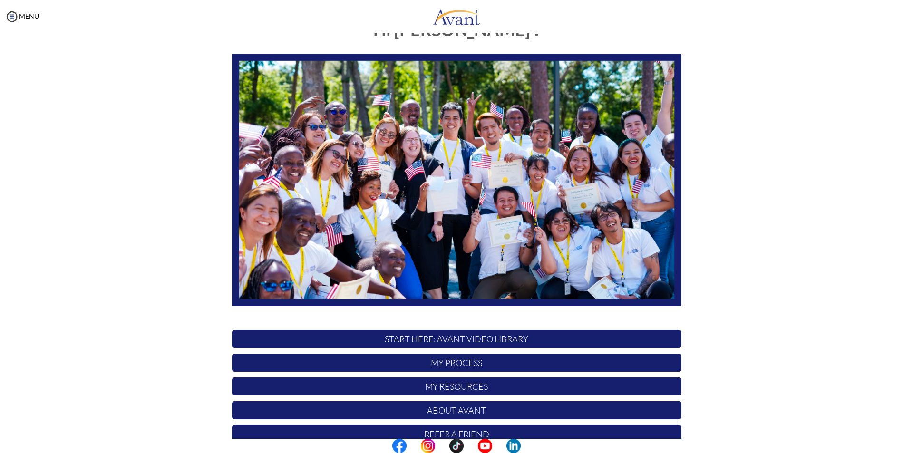
scroll to position [75, 0]
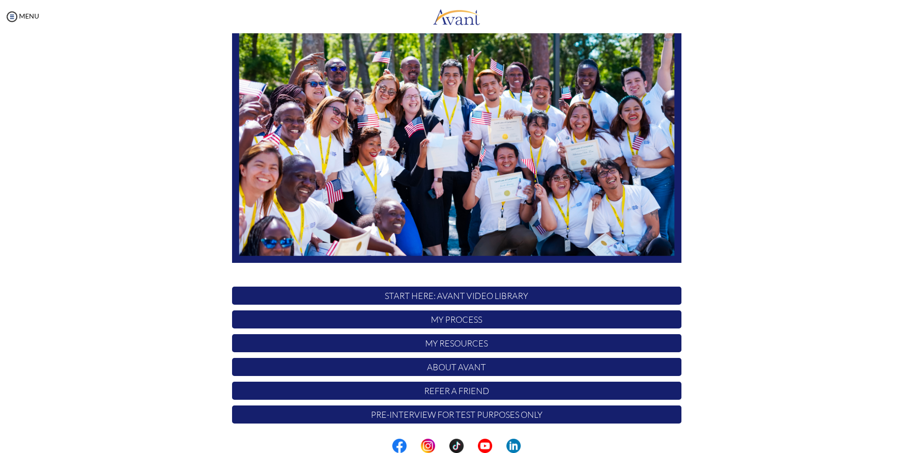
click at [461, 348] on p "My Resources" at bounding box center [456, 343] width 449 height 18
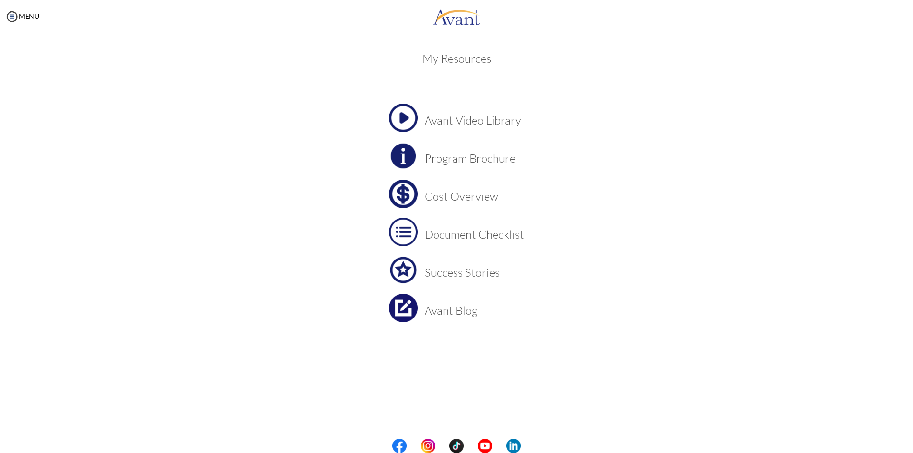
click at [433, 200] on h3 "Cost Overview" at bounding box center [474, 196] width 99 height 12
click at [17, 19] on img at bounding box center [12, 17] width 14 height 14
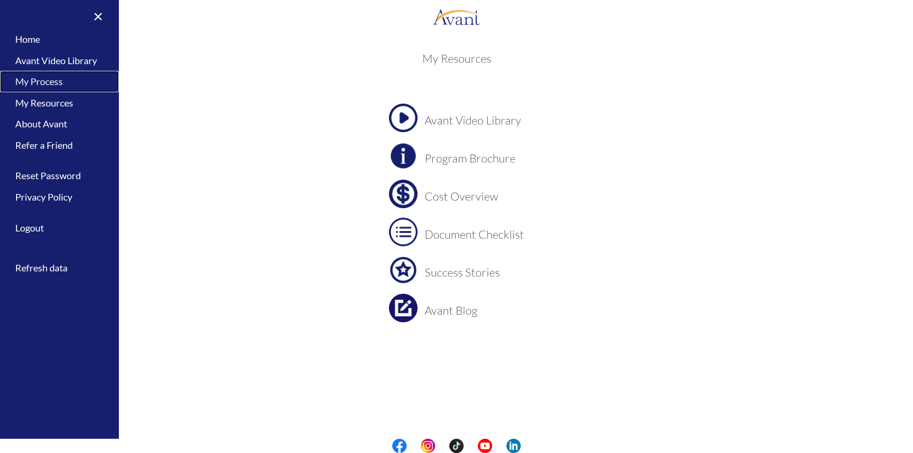
click at [45, 84] on link "My Process" at bounding box center [59, 81] width 119 height 21
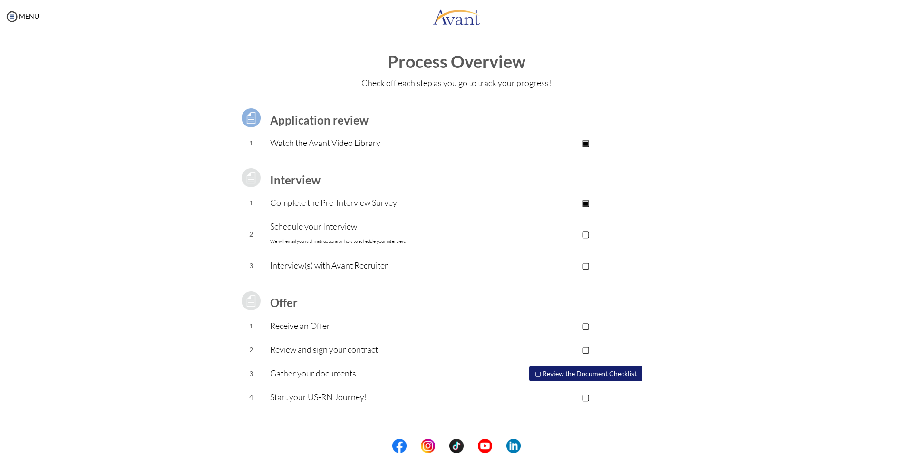
click at [589, 237] on p "▢" at bounding box center [585, 233] width 191 height 13
